Goal: Task Accomplishment & Management: Use online tool/utility

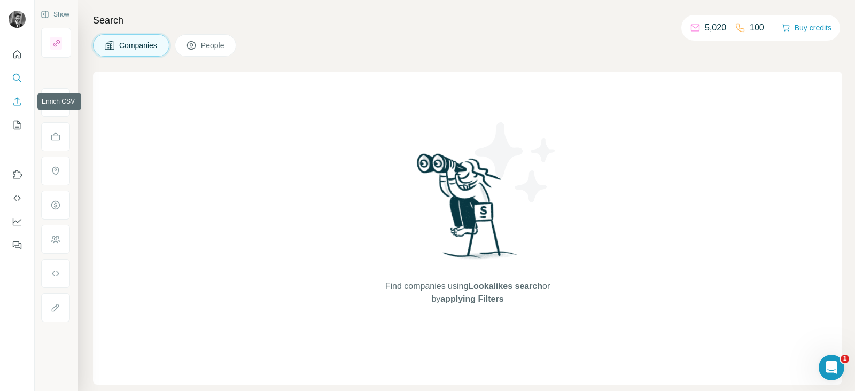
click at [12, 100] on icon "Enrich CSV" at bounding box center [17, 101] width 11 height 11
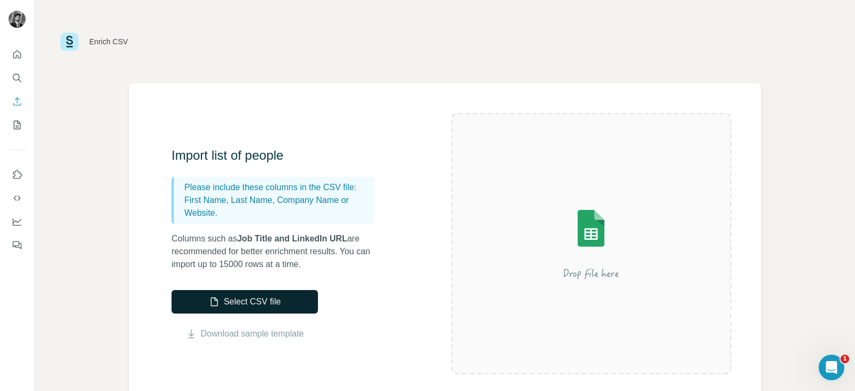
click at [267, 301] on button "Select CSV file" at bounding box center [245, 302] width 146 height 24
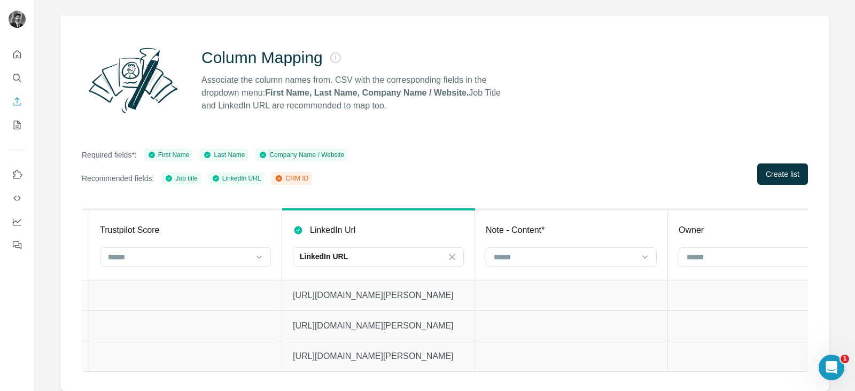
scroll to position [0, 3467]
click at [757, 165] on button "Create list" at bounding box center [782, 174] width 51 height 21
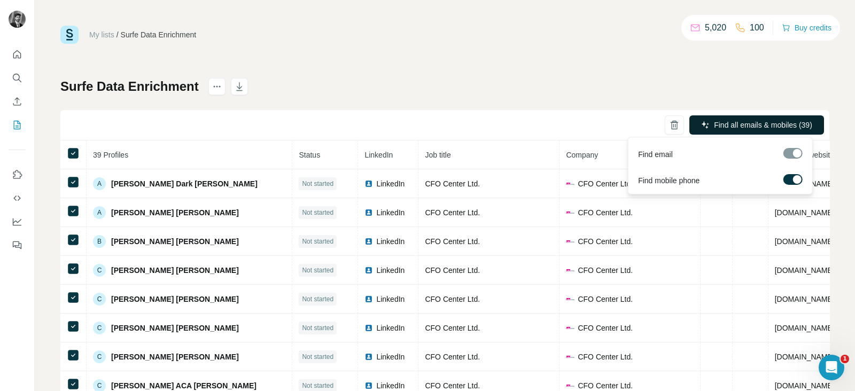
click at [776, 124] on span "Find all emails & mobiles (39)" at bounding box center [763, 125] width 98 height 11
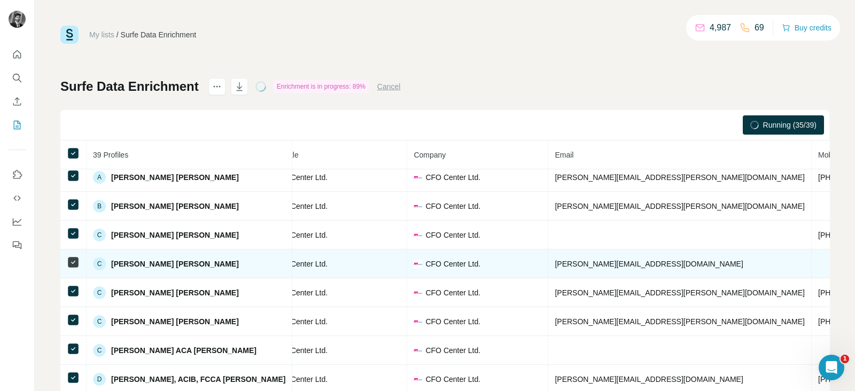
scroll to position [40, 0]
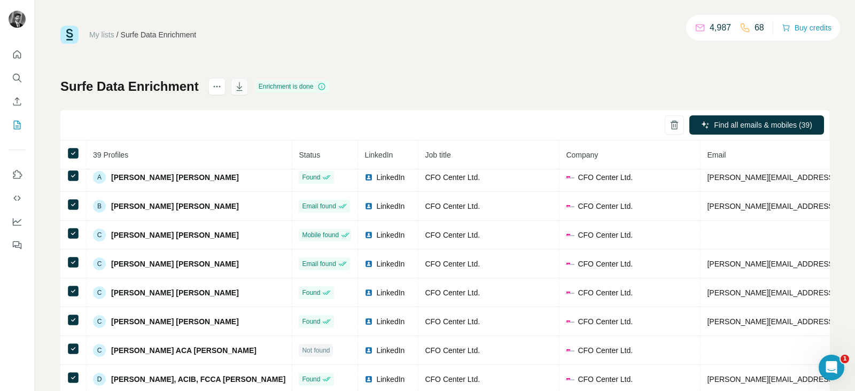
click at [236, 88] on icon "button" at bounding box center [239, 86] width 11 height 11
